Goal: Find specific page/section: Find specific page/section

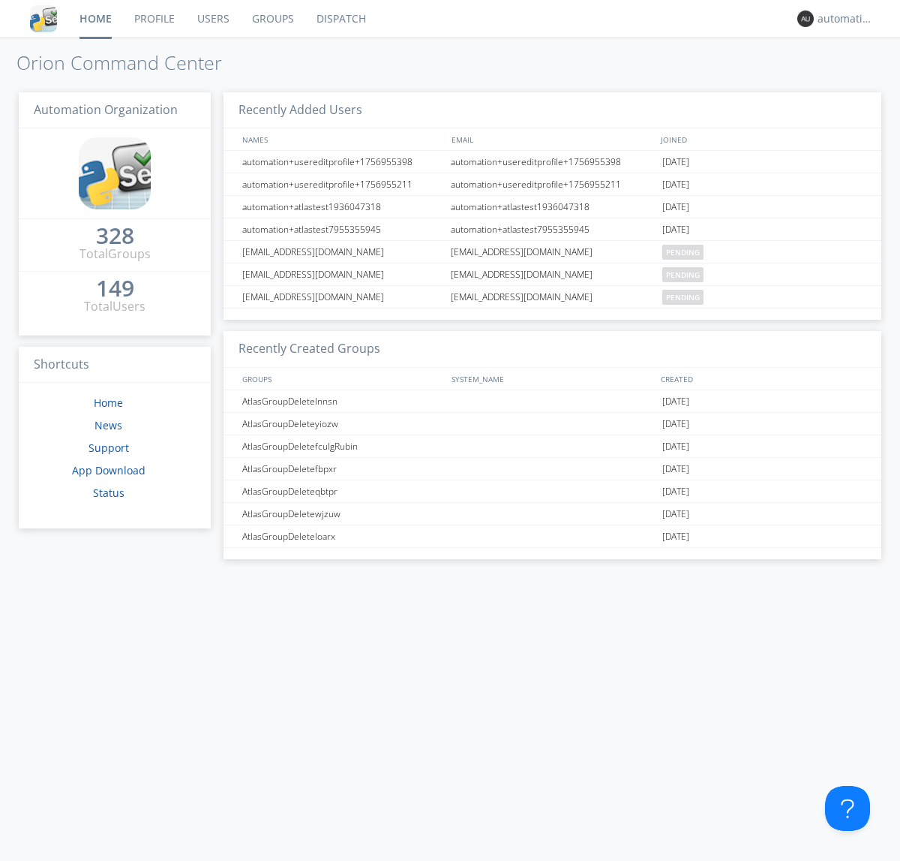
click at [340, 19] on link "Dispatch" at bounding box center [341, 19] width 72 height 38
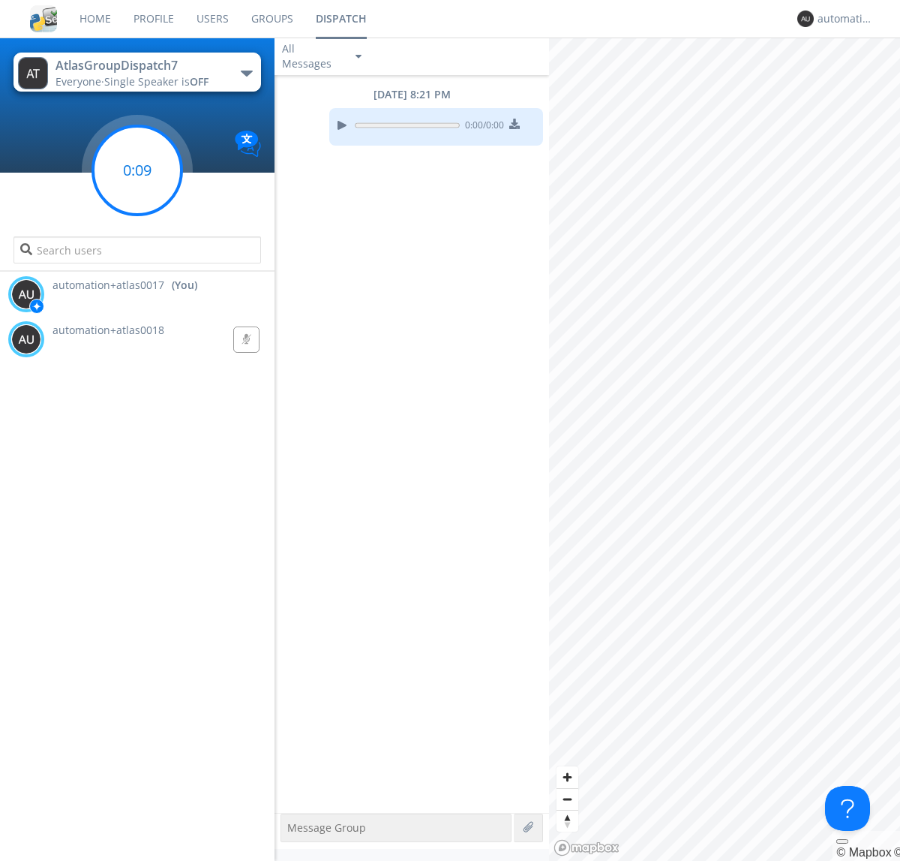
click at [137, 170] on g at bounding box center [137, 170] width 89 height 89
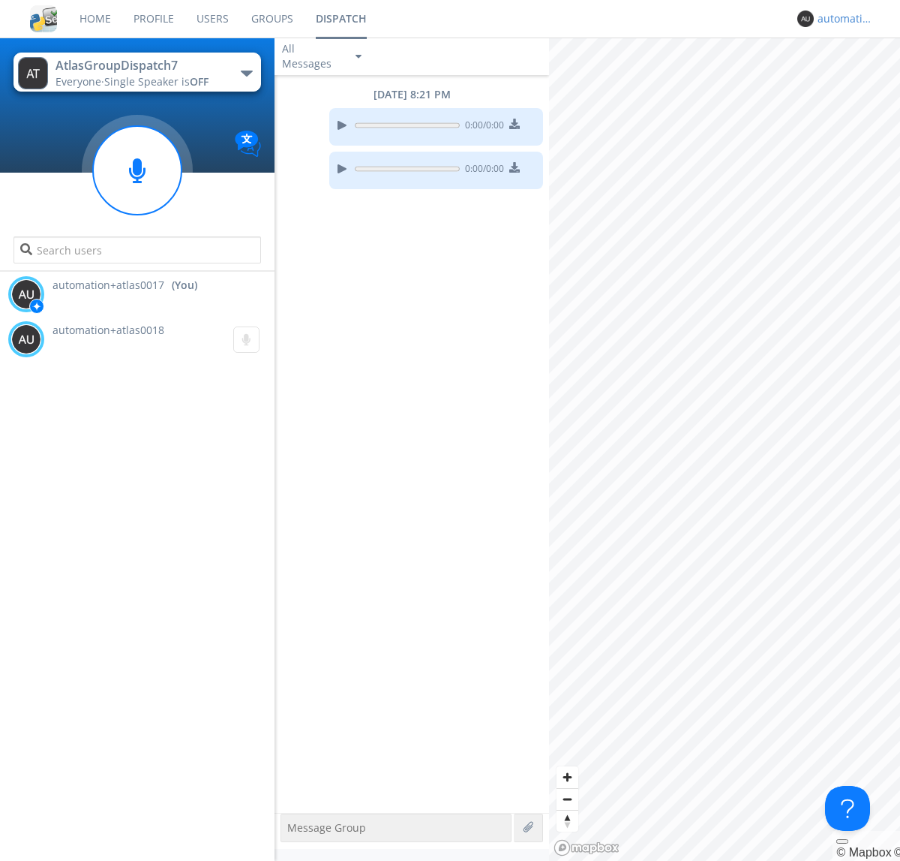
click at [842, 19] on div "automation+atlas0017" at bounding box center [846, 18] width 56 height 15
